Goal: Check status: Check status

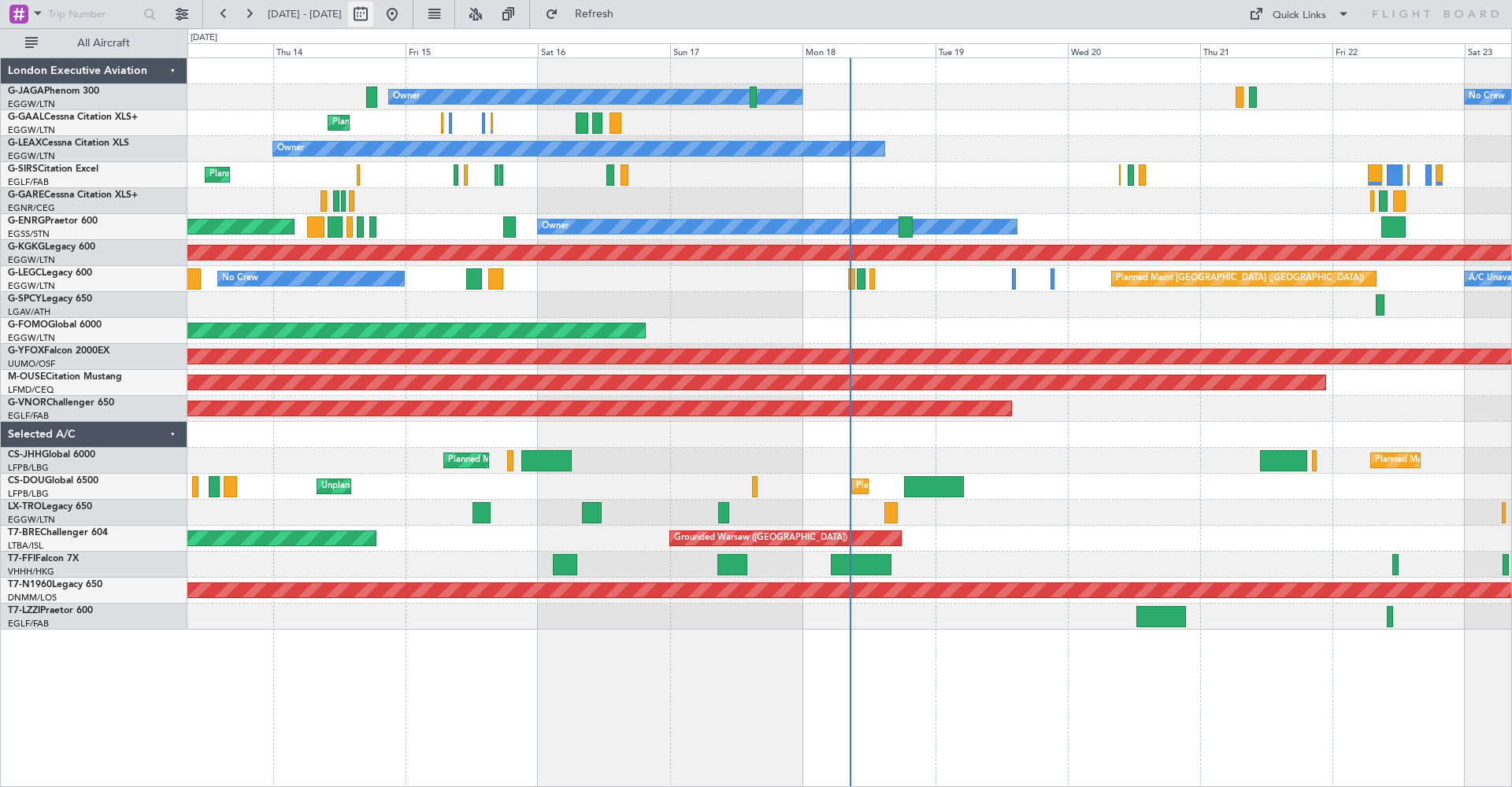
click at [373, 15] on button at bounding box center [361, 14] width 26 height 25
select select "8"
select select "2025"
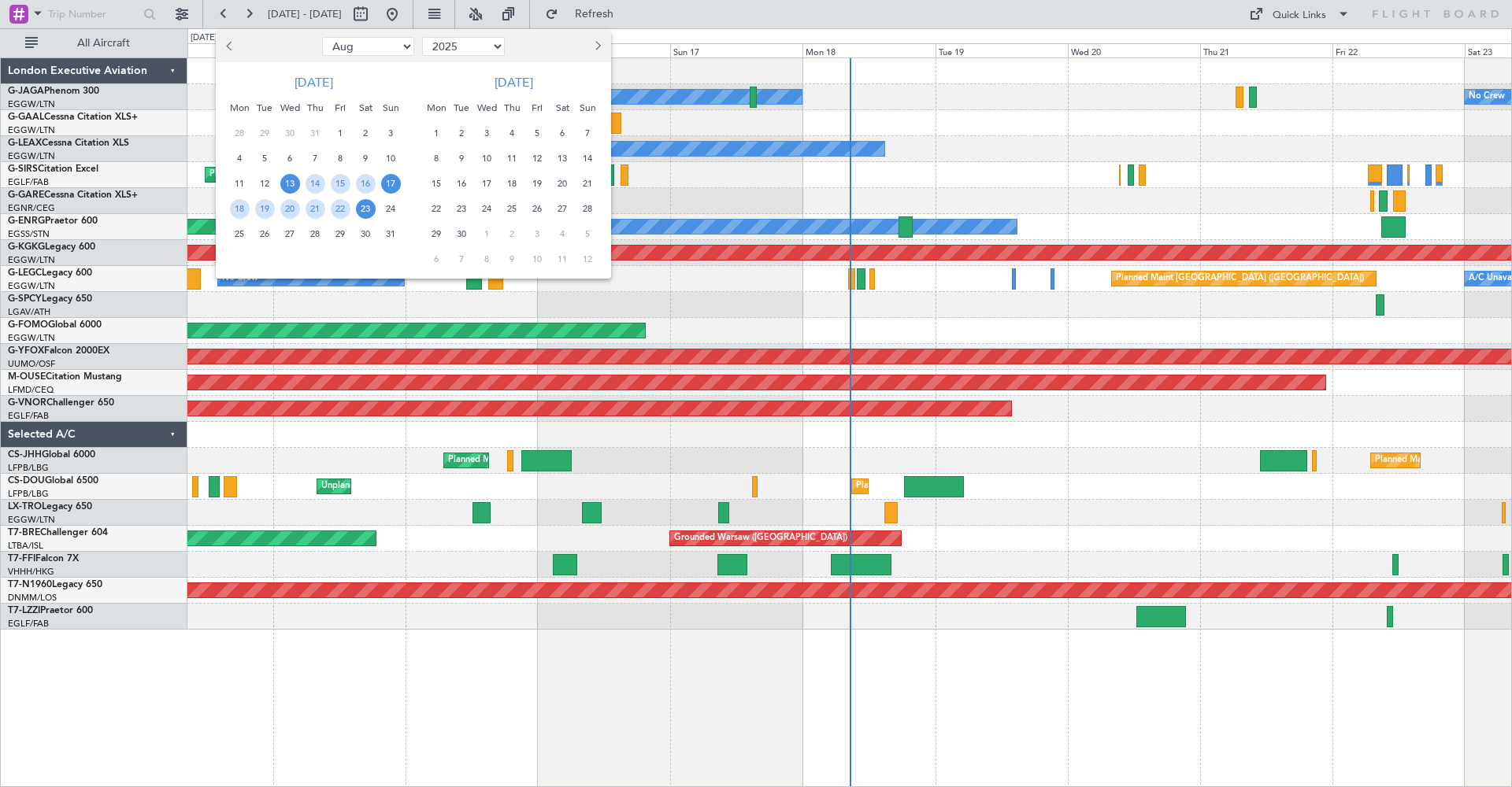
click at [391, 184] on span "17" at bounding box center [390, 184] width 20 height 20
click at [394, 233] on span "31" at bounding box center [390, 234] width 20 height 20
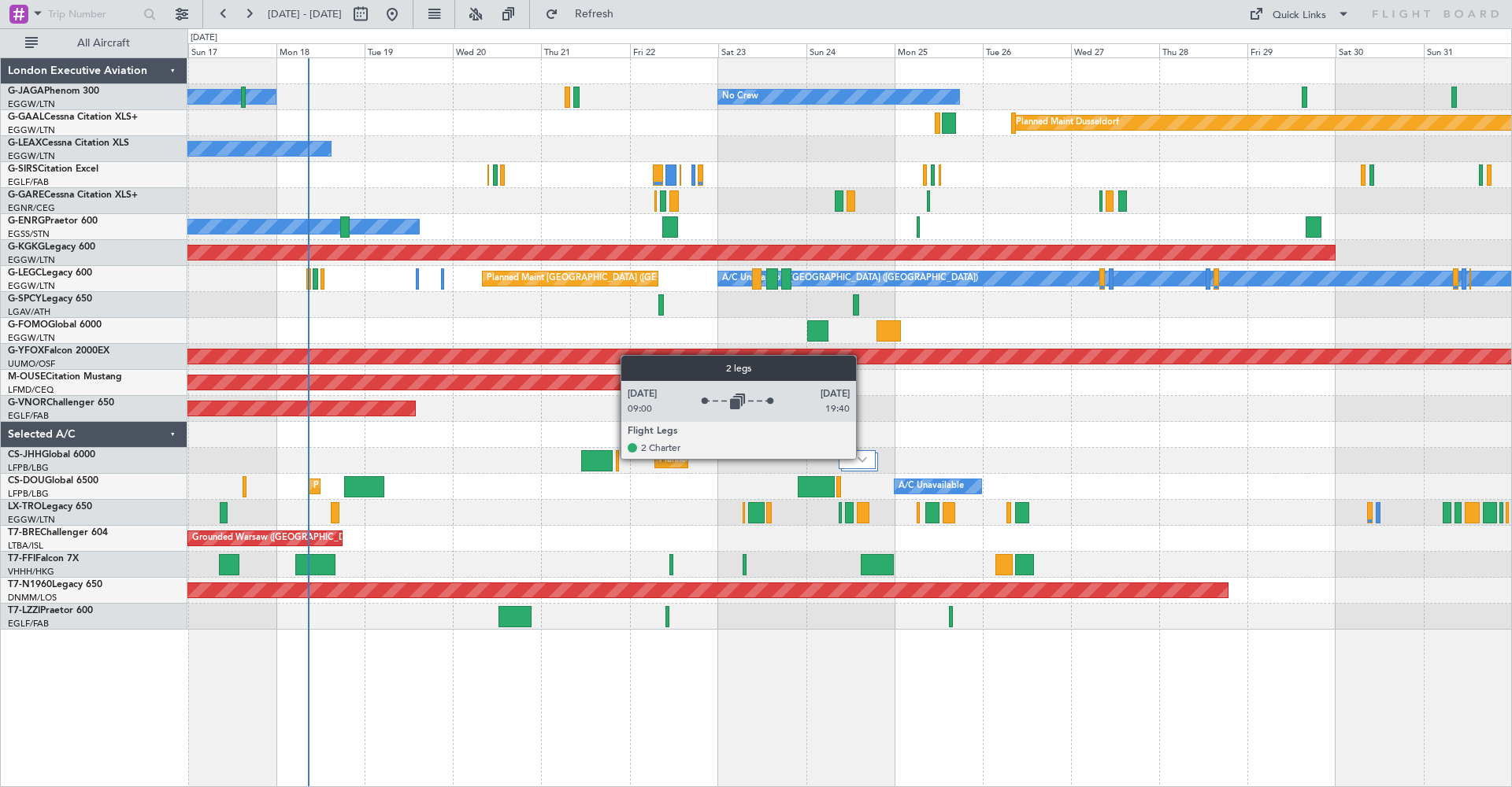
click at [863, 457] on img at bounding box center [861, 459] width 9 height 6
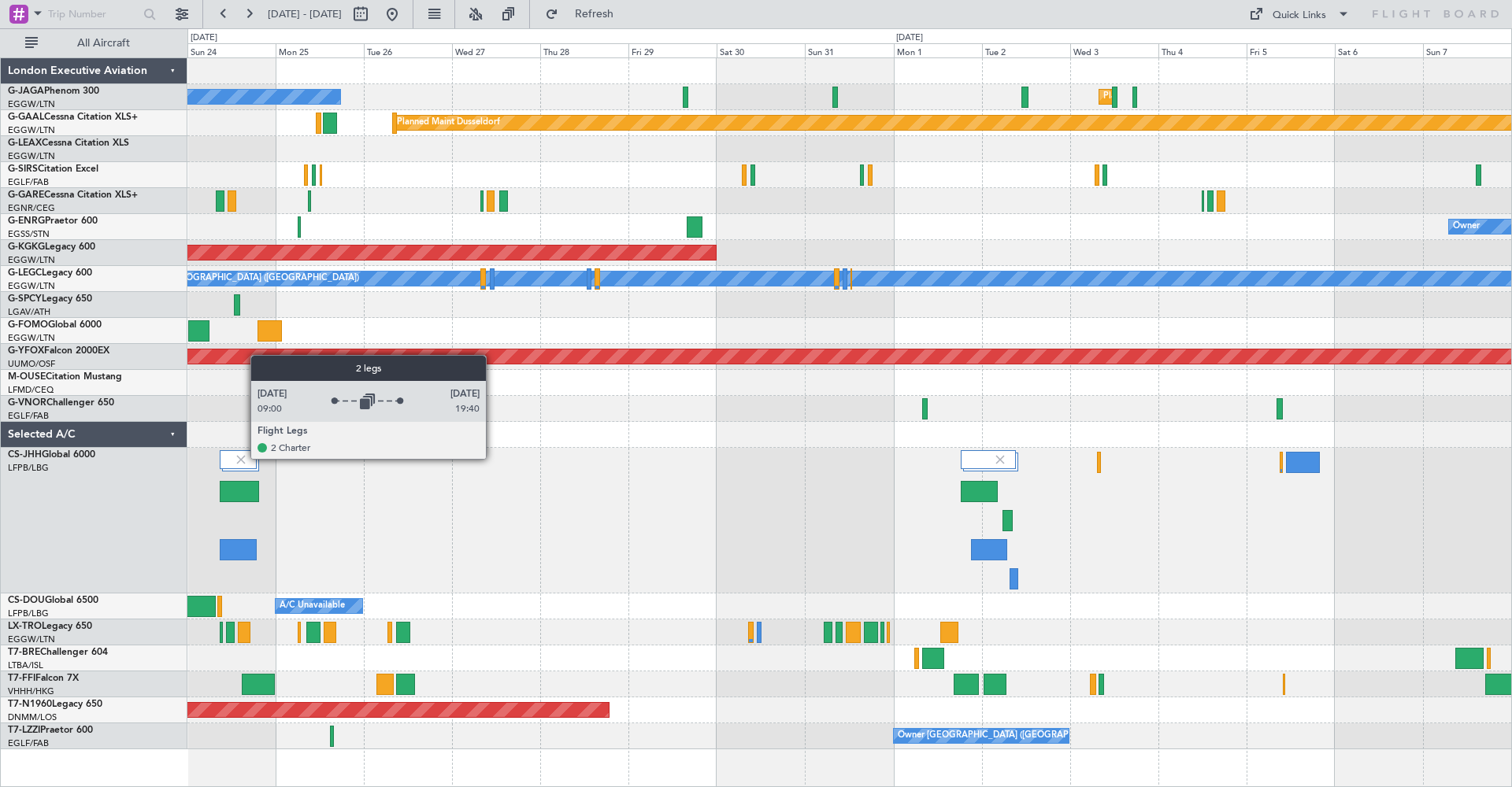
click at [242, 458] on img at bounding box center [241, 459] width 14 height 14
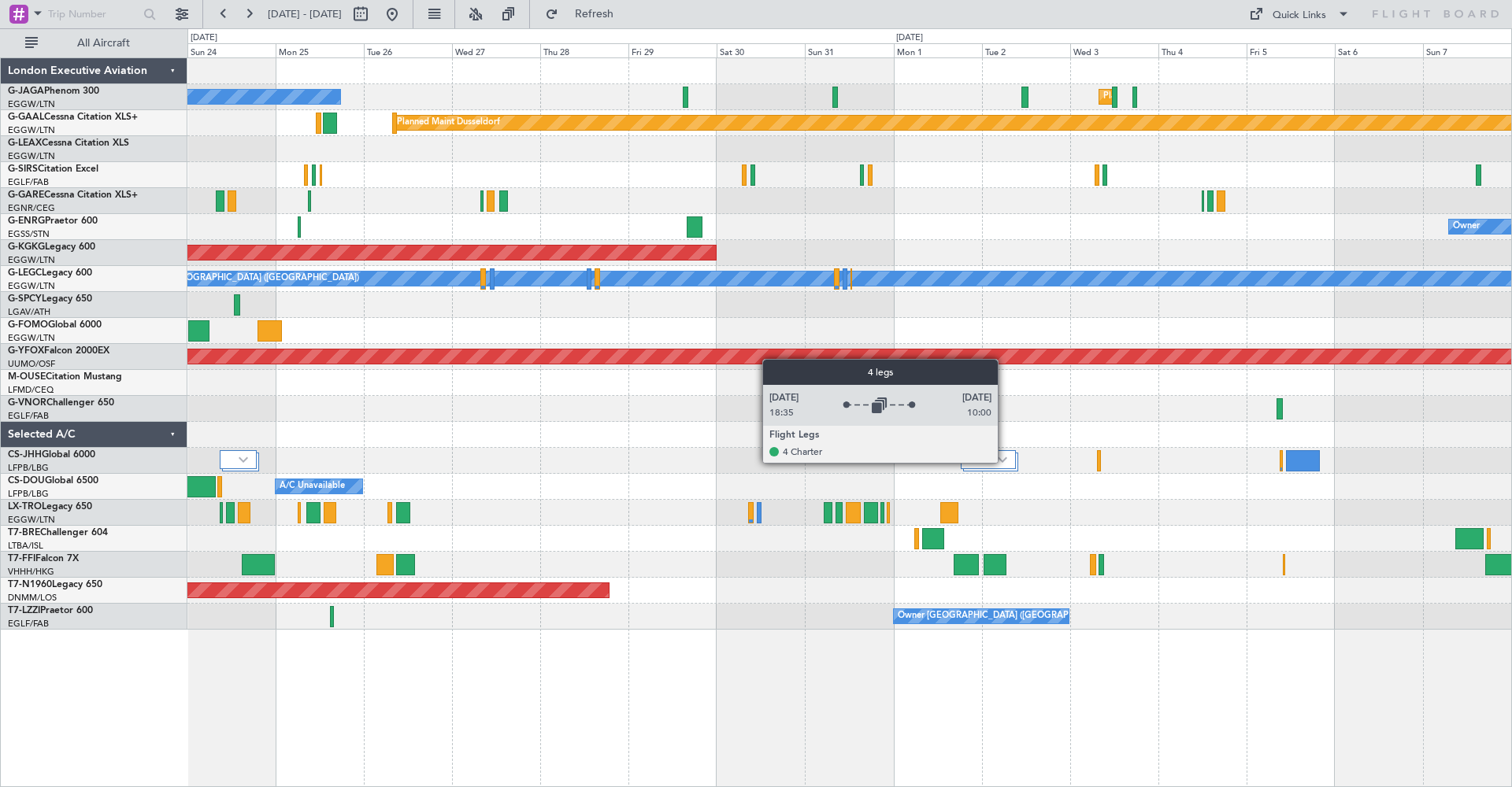
click at [1004, 461] on img at bounding box center [1002, 459] width 9 height 6
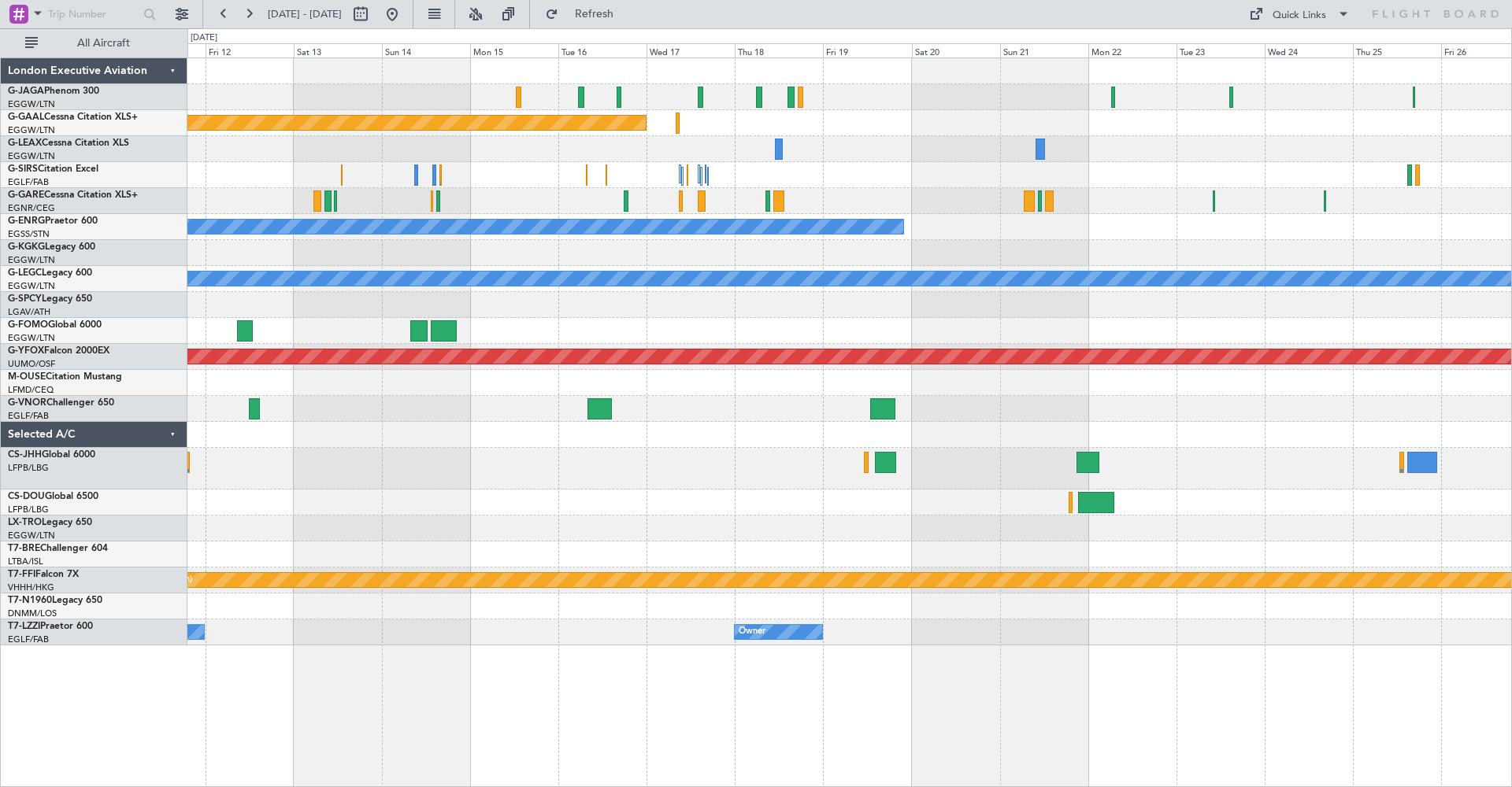
drag, startPoint x: 444, startPoint y: 37, endPoint x: 739, endPoint y: 41, distance: 295.0
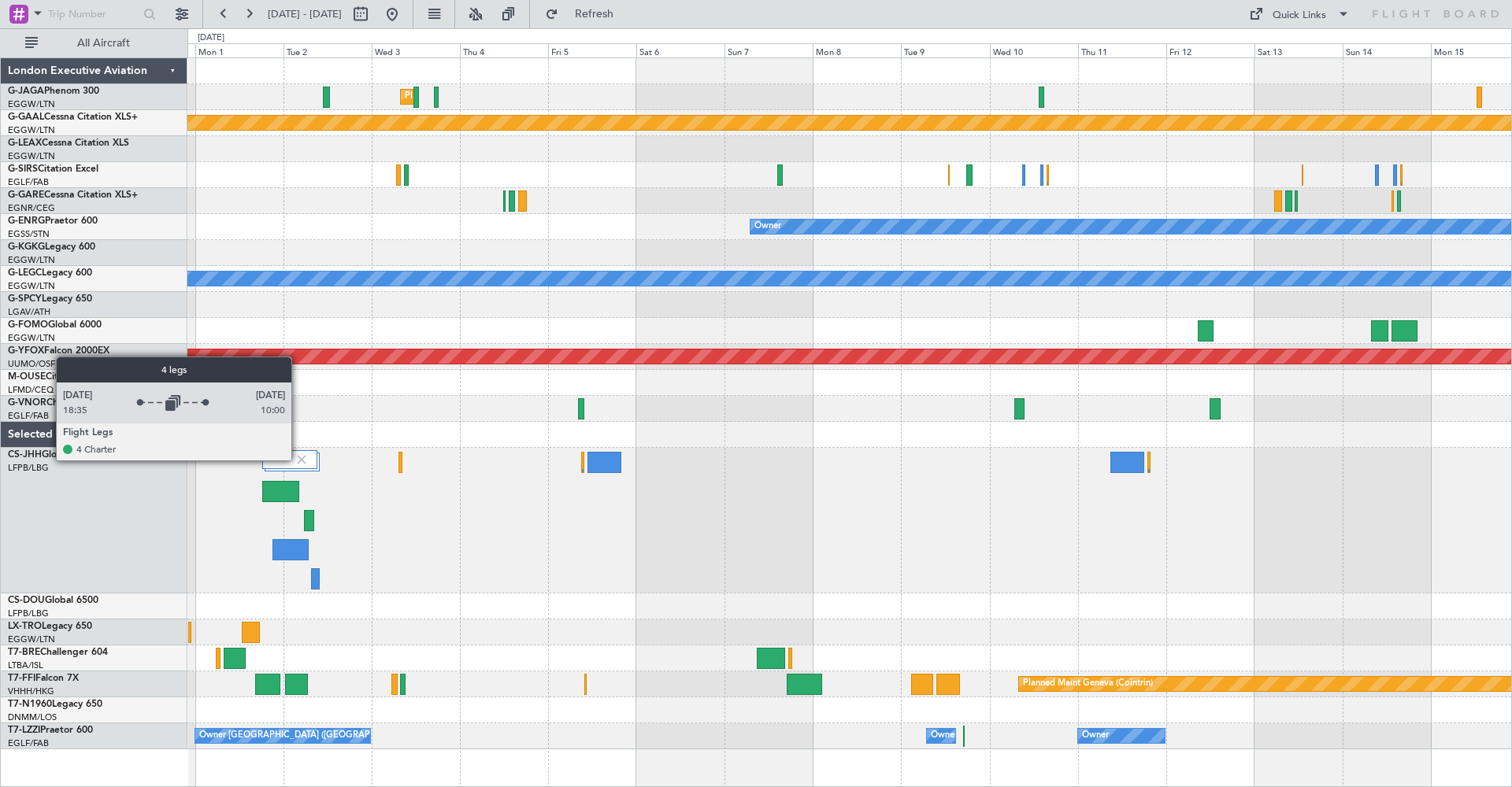
click at [298, 460] on img at bounding box center [301, 459] width 14 height 14
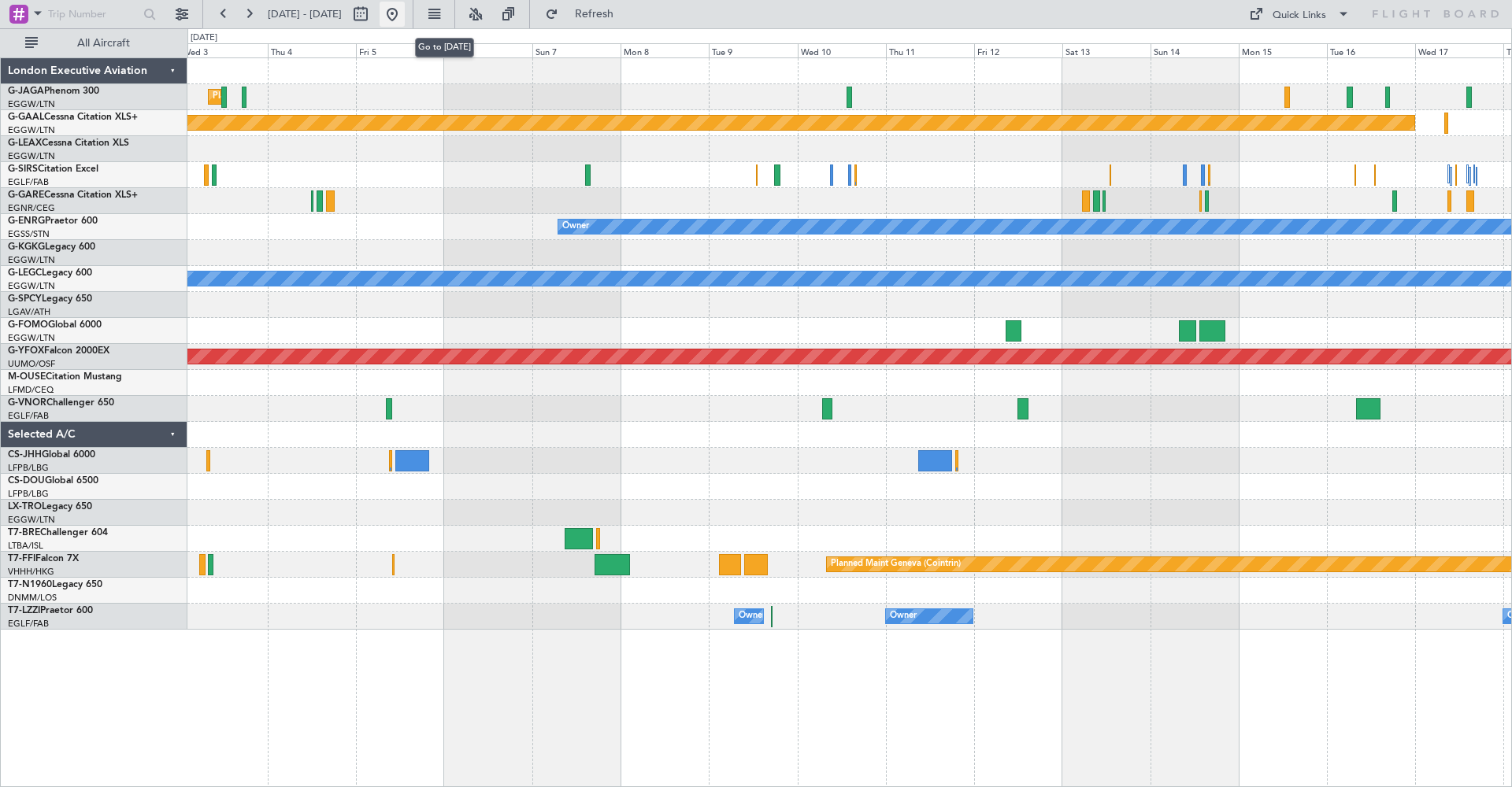
click at [405, 16] on button at bounding box center [392, 14] width 26 height 25
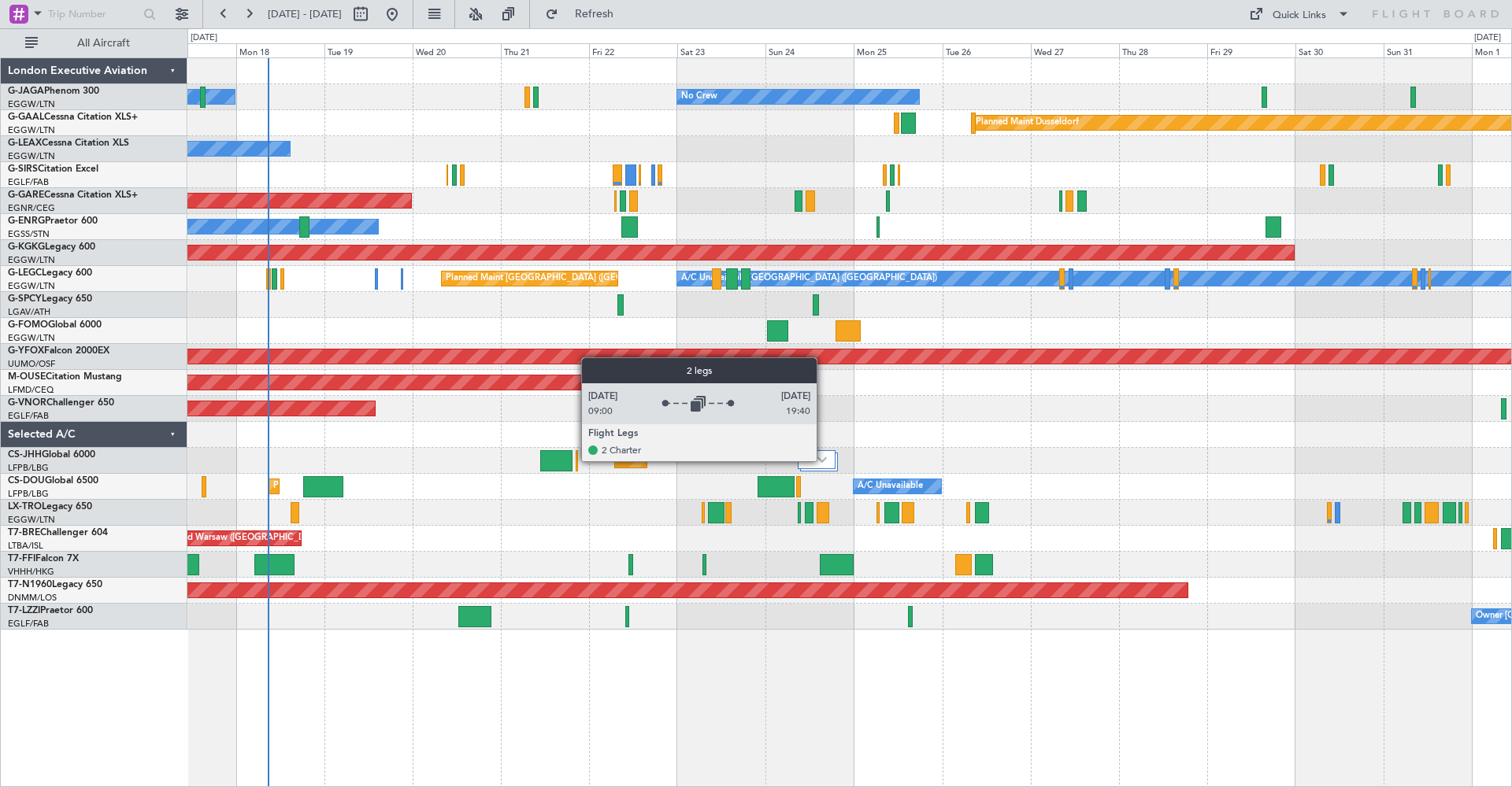
click at [823, 461] on img at bounding box center [821, 459] width 9 height 6
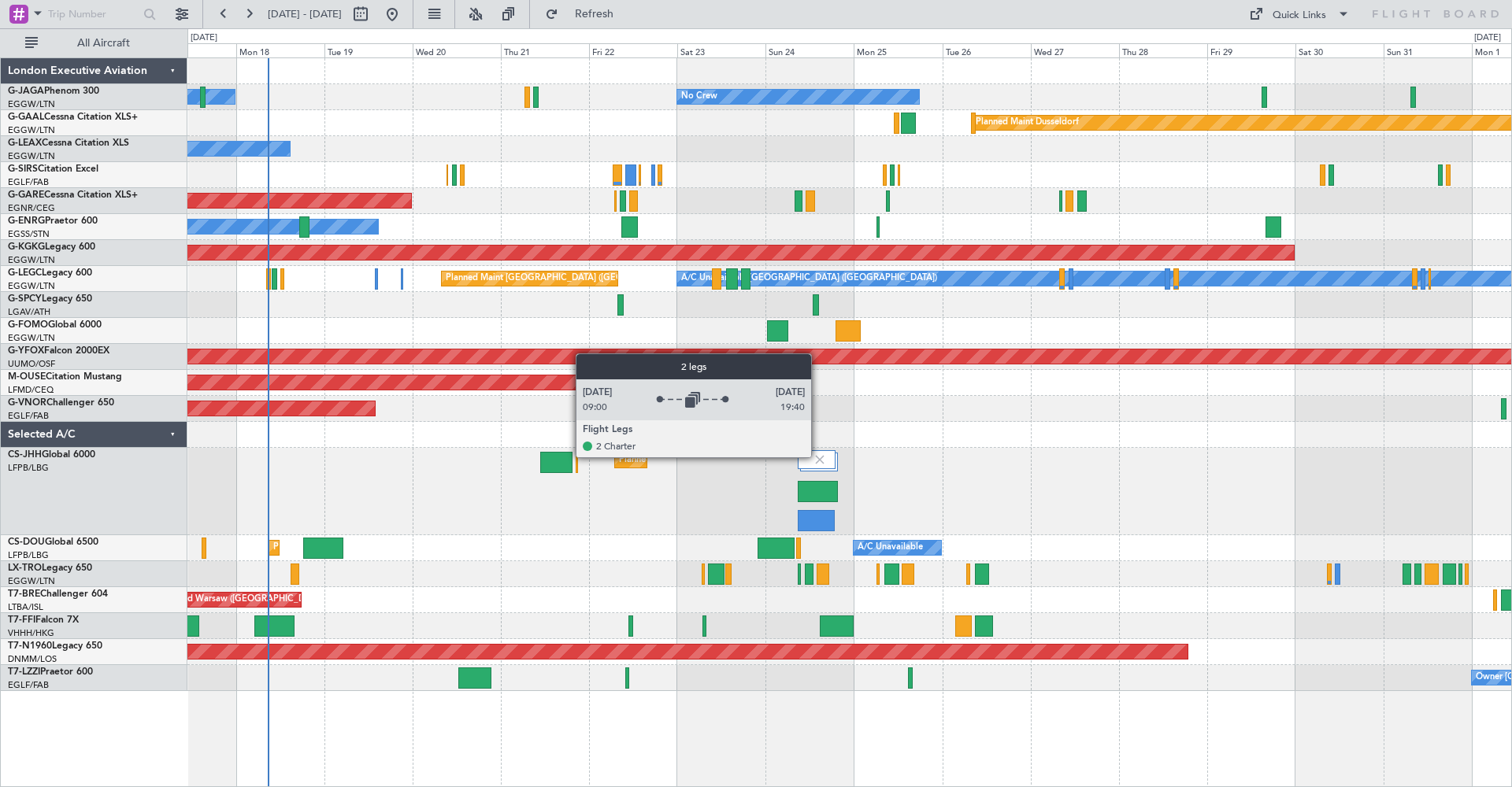
click at [818, 456] on img at bounding box center [819, 459] width 14 height 14
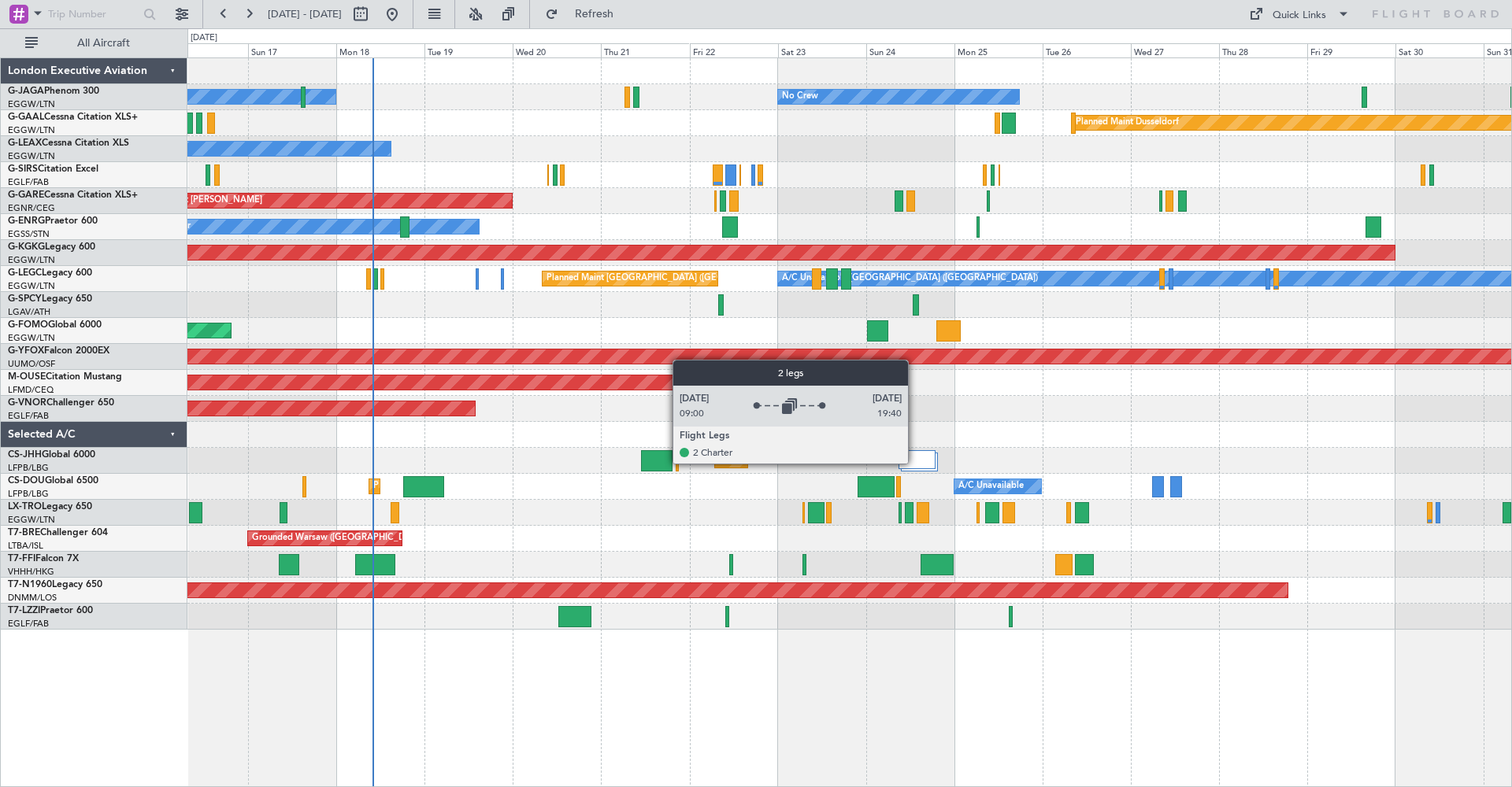
click at [915, 462] on div at bounding box center [917, 460] width 37 height 19
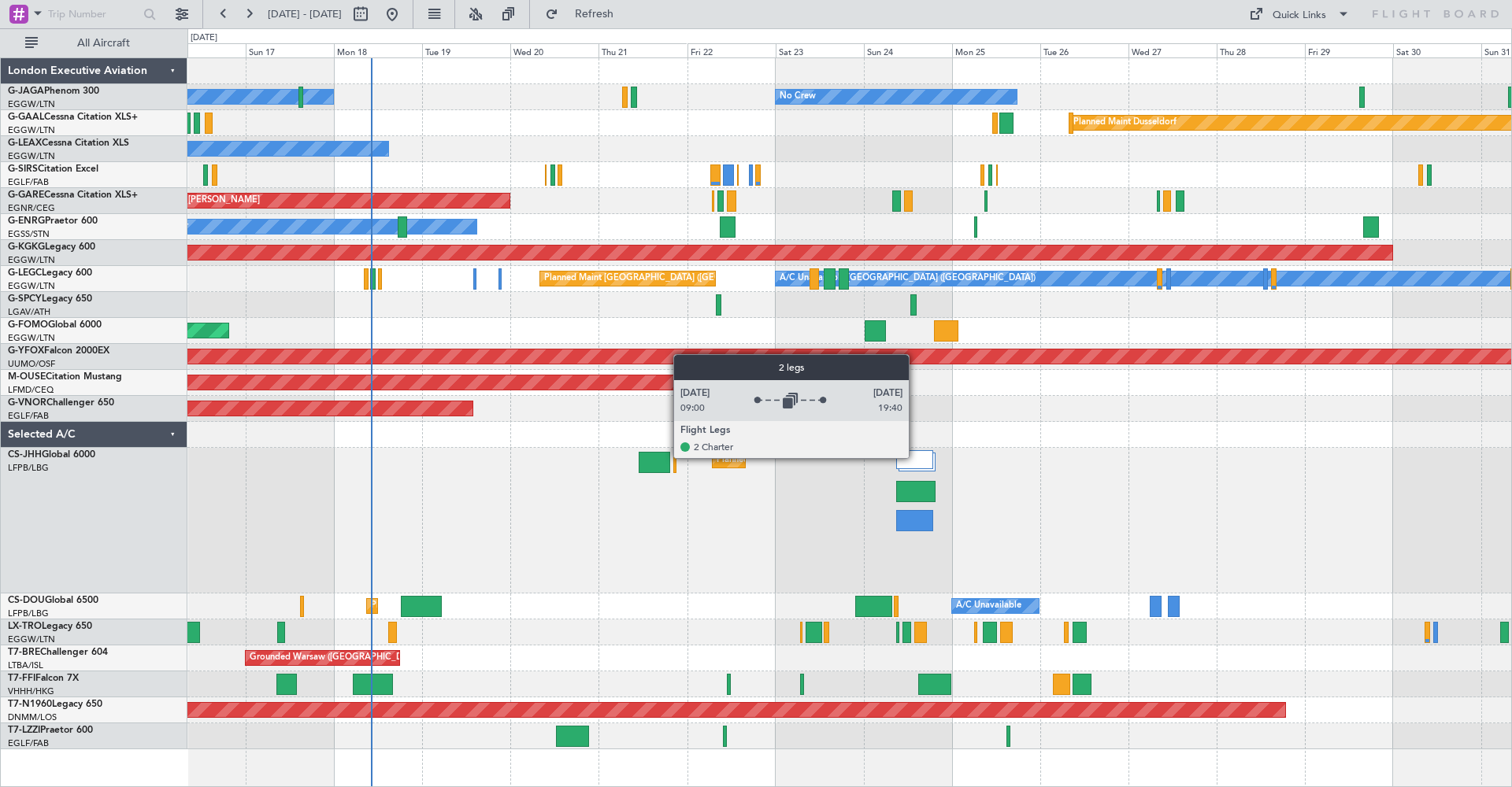
click at [916, 457] on div at bounding box center [915, 460] width 37 height 19
